Goal: Information Seeking & Learning: Find specific page/section

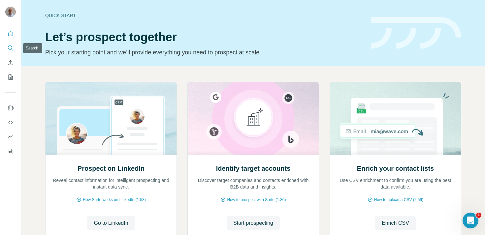
click at [12, 49] on icon "Search" at bounding box center [10, 48] width 7 height 7
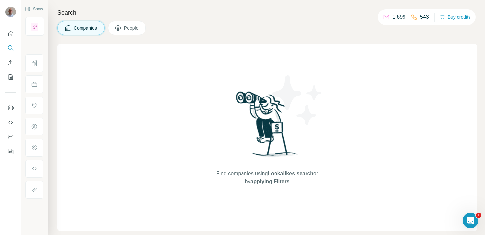
click at [84, 29] on span "Companies" at bounding box center [86, 28] width 24 height 7
click at [10, 49] on icon "Search" at bounding box center [10, 48] width 7 height 7
click at [9, 47] on icon "Search" at bounding box center [10, 48] width 7 height 7
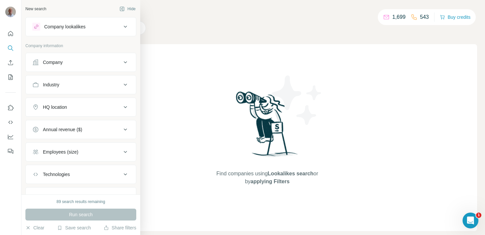
click at [81, 62] on div "Company" at bounding box center [76, 62] width 89 height 7
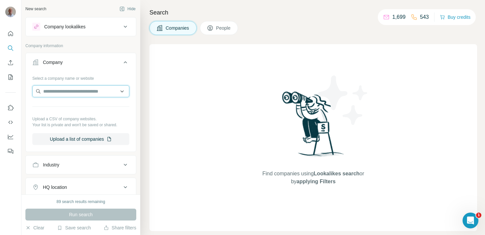
click at [73, 90] on input "text" at bounding box center [80, 92] width 97 height 12
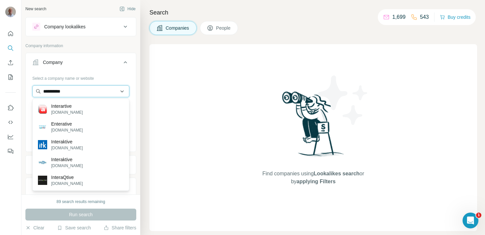
click at [47, 89] on input "**********" at bounding box center [80, 92] width 97 height 12
click at [46, 93] on input "**********" at bounding box center [80, 92] width 97 height 12
click at [47, 90] on input "**********" at bounding box center [80, 92] width 97 height 12
click at [48, 89] on input "**********" at bounding box center [80, 92] width 97 height 12
click at [90, 91] on input "*********" at bounding box center [80, 92] width 97 height 12
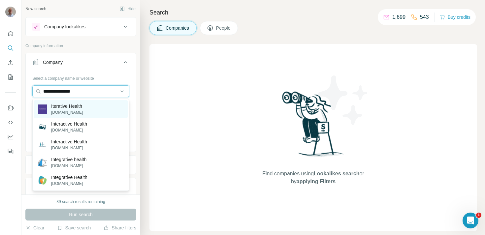
type input "**********"
click at [86, 112] on div "Iterative Health iterative.health" at bounding box center [81, 109] width 94 height 18
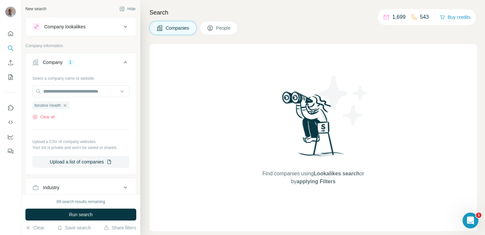
click at [209, 33] on button "People" at bounding box center [219, 28] width 38 height 14
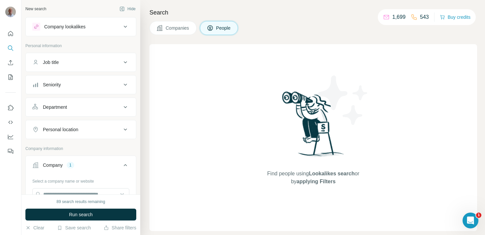
click at [177, 25] on span "Companies" at bounding box center [178, 28] width 24 height 7
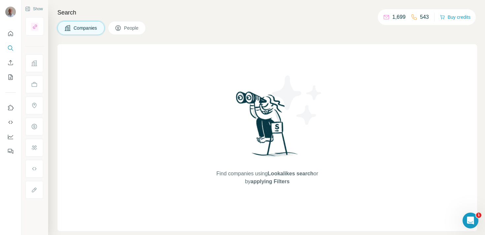
click at [133, 27] on span "People" at bounding box center [131, 28] width 15 height 7
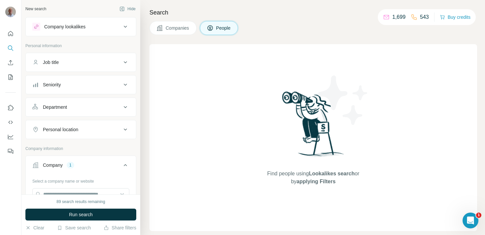
click at [62, 165] on div "Company" at bounding box center [53, 165] width 20 height 7
click at [126, 166] on icon at bounding box center [125, 165] width 8 height 8
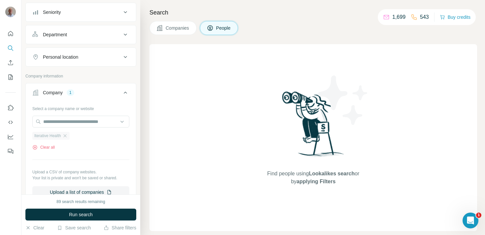
scroll to position [73, 0]
click at [180, 29] on span "Companies" at bounding box center [178, 28] width 24 height 7
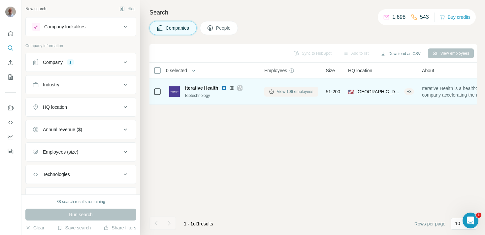
click at [293, 91] on span "View 106 employees" at bounding box center [295, 92] width 37 height 6
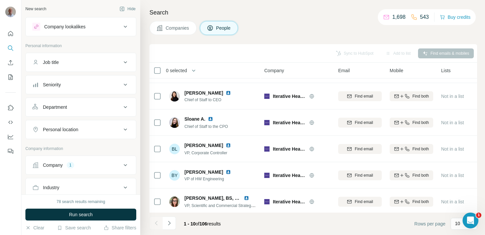
scroll to position [130, 0]
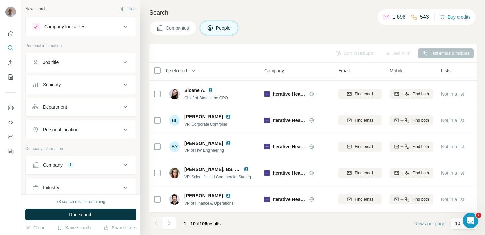
click at [121, 60] on icon at bounding box center [125, 62] width 8 height 8
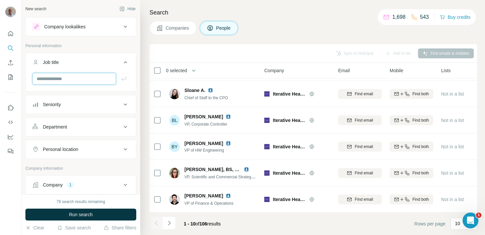
click at [78, 82] on input "text" at bounding box center [74, 79] width 84 height 12
type input "*****"
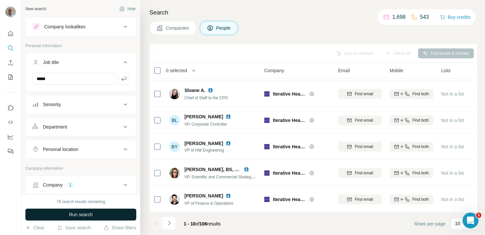
click at [77, 212] on span "Run search" at bounding box center [81, 215] width 24 height 7
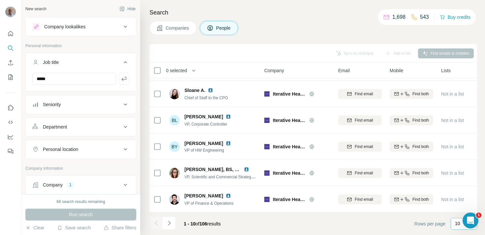
click at [458, 224] on p "10" at bounding box center [457, 224] width 5 height 7
click at [457, 171] on p "60" at bounding box center [459, 173] width 5 height 7
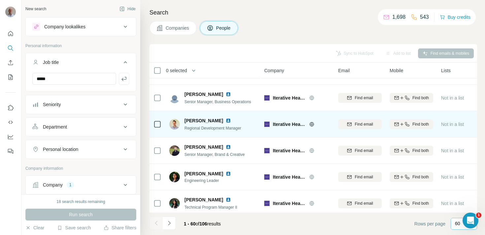
scroll to position [1450, 0]
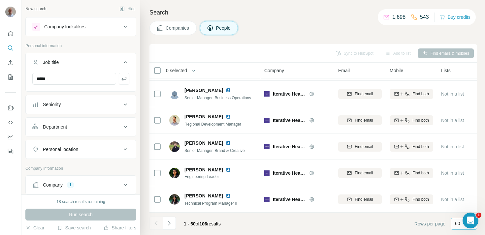
click at [126, 185] on icon at bounding box center [125, 185] width 8 height 8
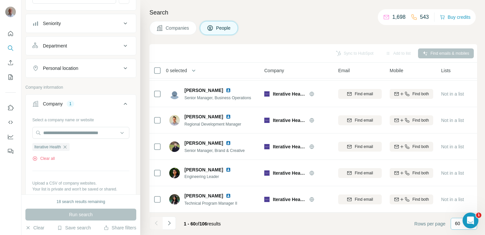
scroll to position [101, 0]
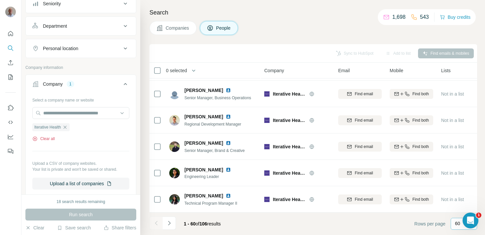
click at [48, 137] on button "Clear all" at bounding box center [43, 139] width 22 height 6
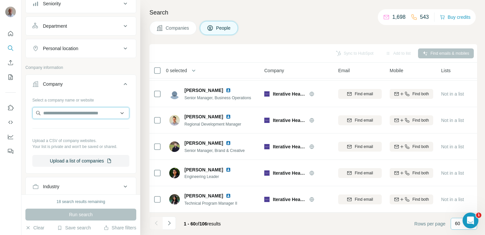
click at [69, 113] on input "text" at bounding box center [80, 113] width 97 height 12
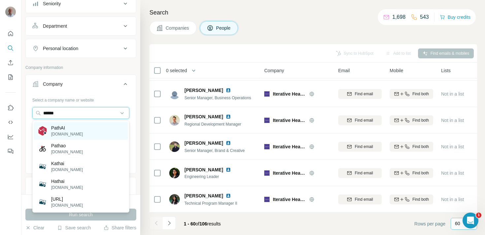
type input "******"
click at [70, 130] on p "PathAI" at bounding box center [67, 128] width 32 height 7
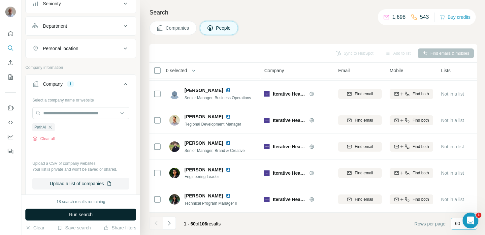
click at [96, 218] on button "Run search" at bounding box center [80, 215] width 111 height 12
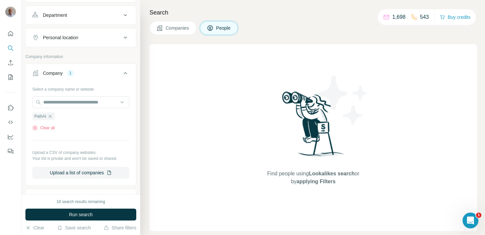
scroll to position [116, 0]
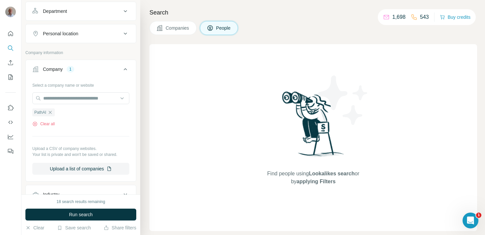
click at [172, 28] on span "Companies" at bounding box center [178, 28] width 24 height 7
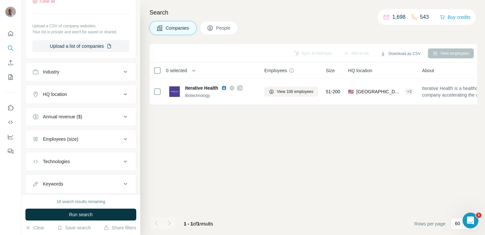
scroll to position [0, 0]
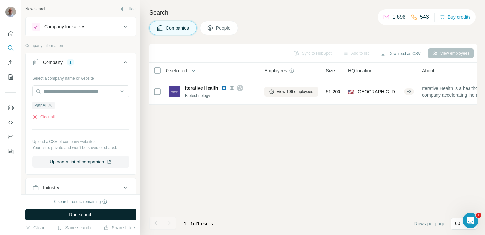
click at [94, 212] on button "Run search" at bounding box center [80, 215] width 111 height 12
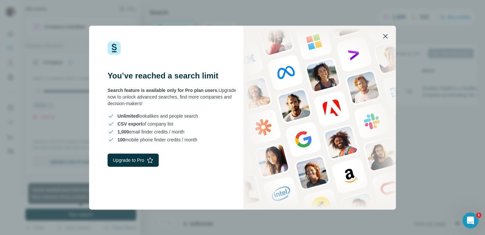
click at [386, 35] on icon "button" at bounding box center [386, 36] width 8 height 8
